Goal: Find specific page/section: Find specific page/section

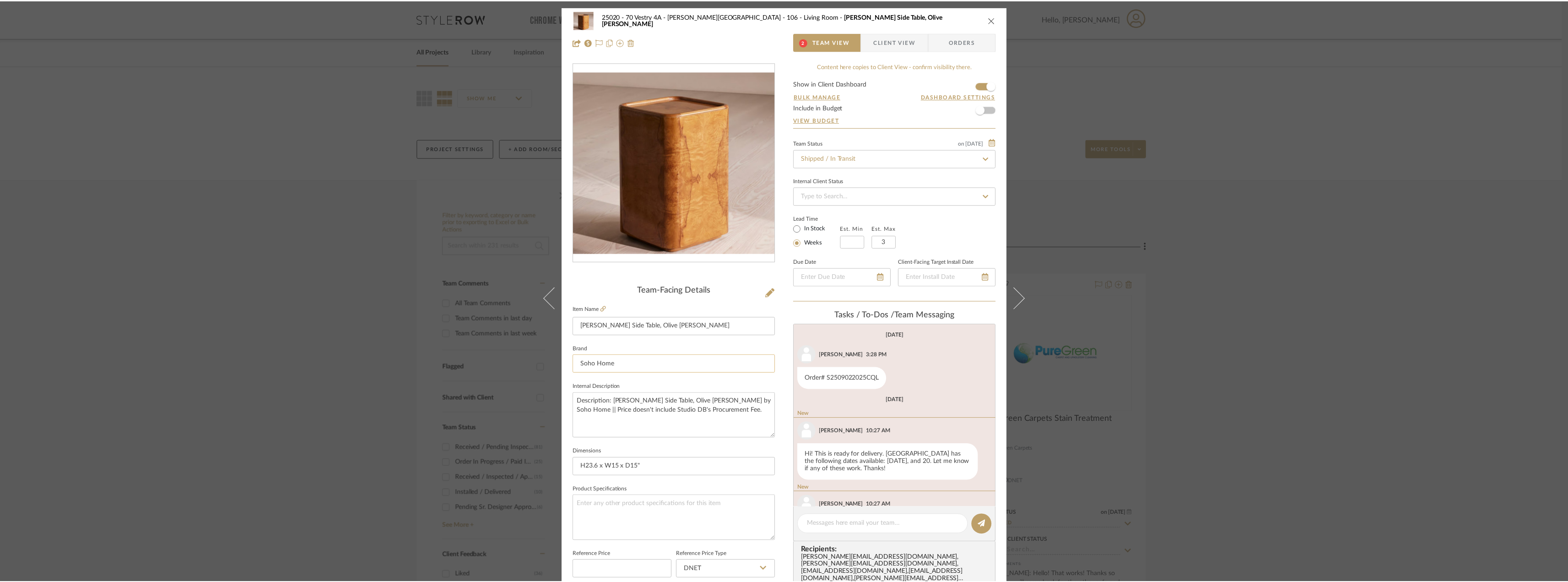
scroll to position [24, 0]
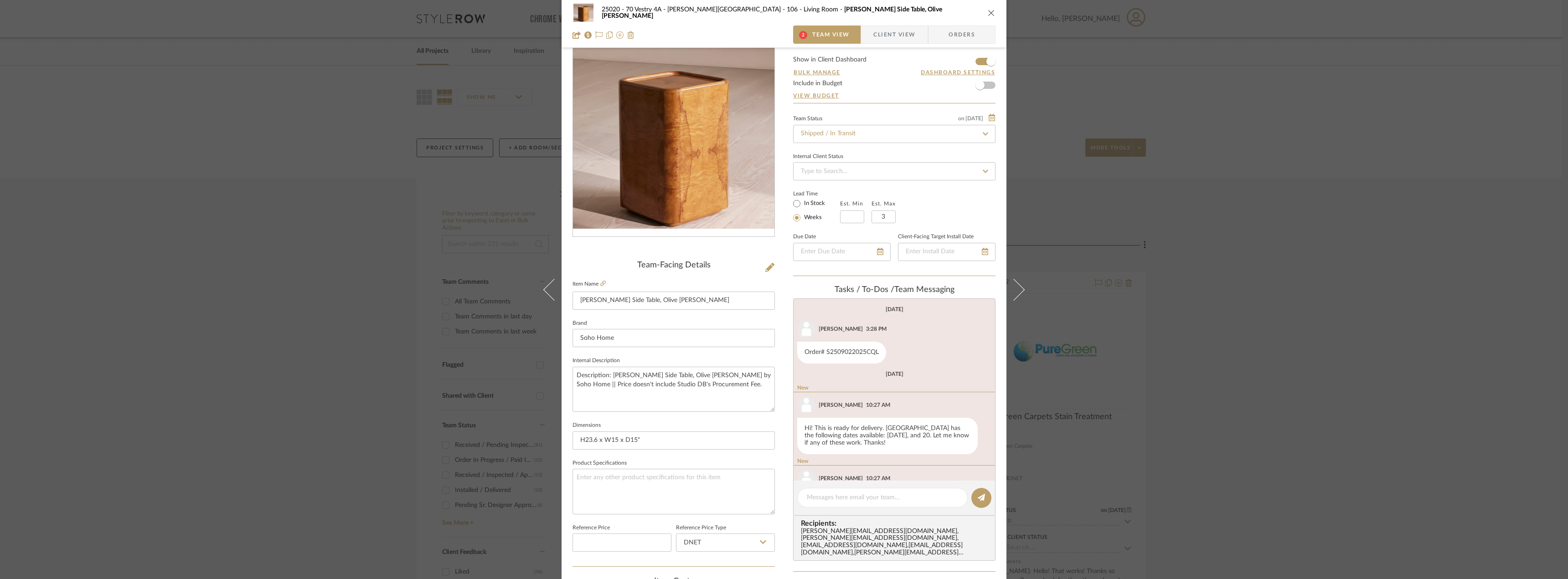
click at [1228, 326] on div "25020 - 70 Vestry 4A - Grant-Stanleigh 106 - Living Room Dawson Side Table, Oli…" at bounding box center [784, 290] width 1568 height 579
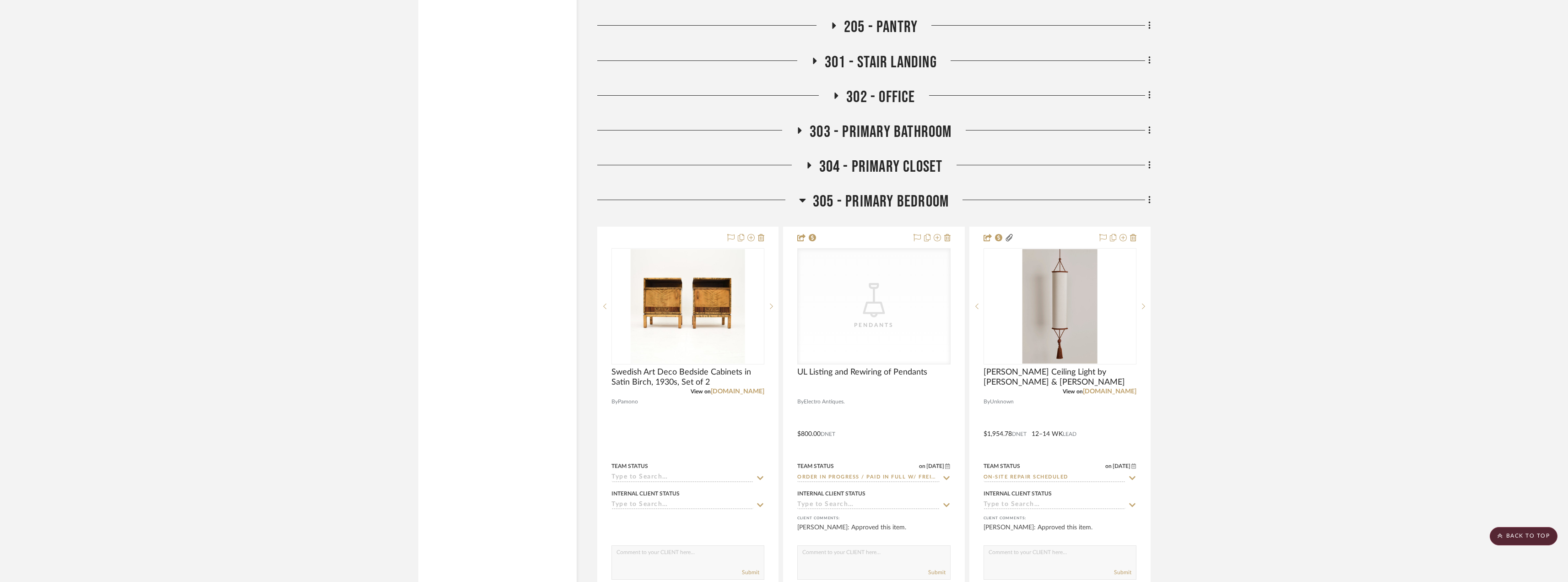
scroll to position [2563, 0]
